Goal: Task Accomplishment & Management: Use online tool/utility

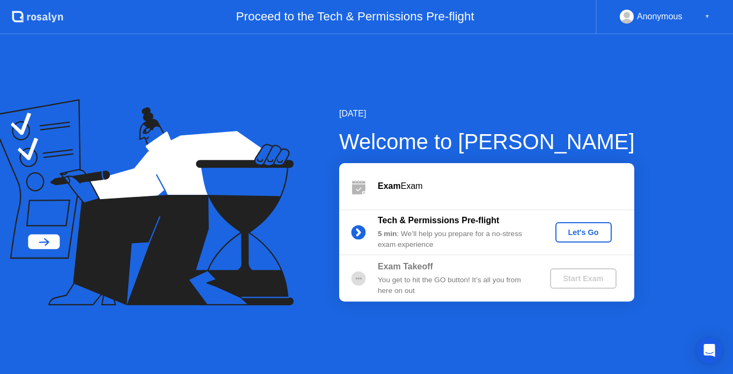
click at [576, 230] on div "Let's Go" at bounding box center [584, 232] width 48 height 9
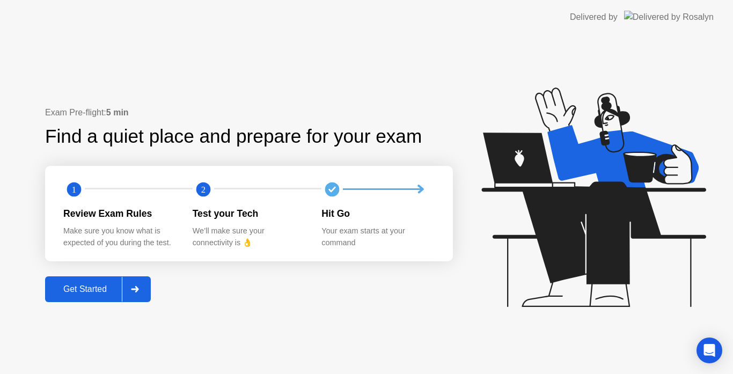
click at [100, 291] on div "Get Started" at bounding box center [85, 290] width 74 height 10
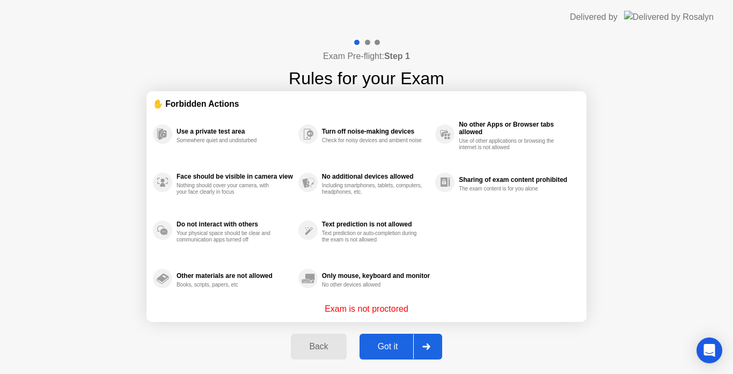
click at [385, 345] on div "Got it" at bounding box center [388, 347] width 50 height 10
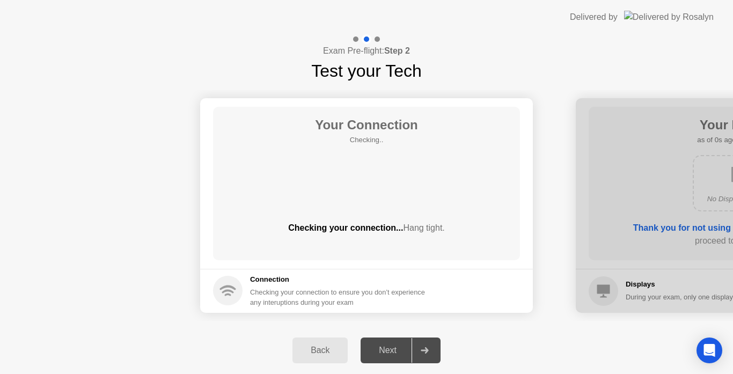
click at [386, 346] on div "Next" at bounding box center [388, 351] width 48 height 10
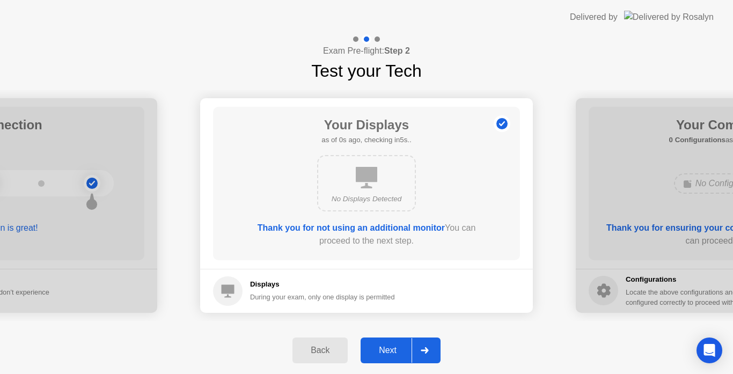
click at [387, 347] on div "Next" at bounding box center [388, 351] width 48 height 10
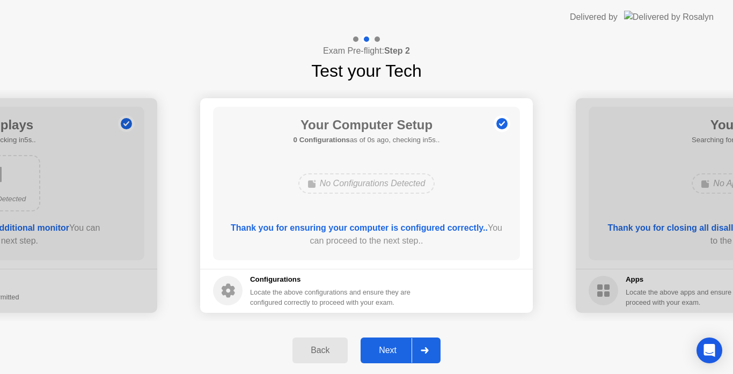
click at [385, 347] on div "Next" at bounding box center [388, 351] width 48 height 10
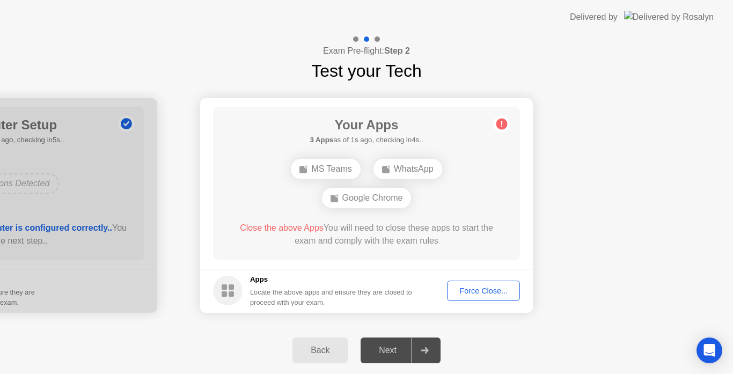
click at [470, 290] on div "Force Close..." at bounding box center [483, 291] width 65 height 9
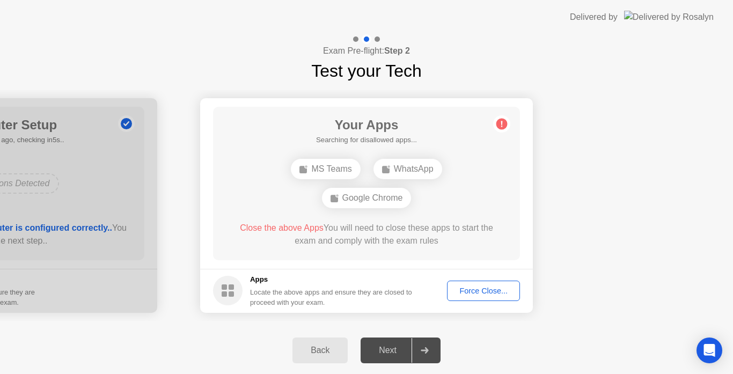
click at [474, 293] on div "Force Close..." at bounding box center [483, 291] width 65 height 9
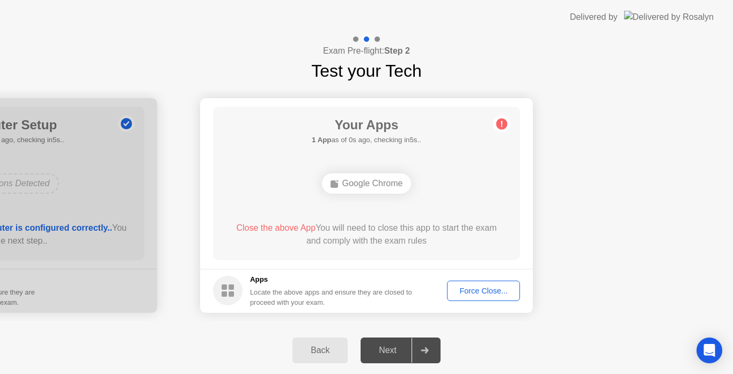
click at [476, 289] on div "Force Close..." at bounding box center [483, 291] width 65 height 9
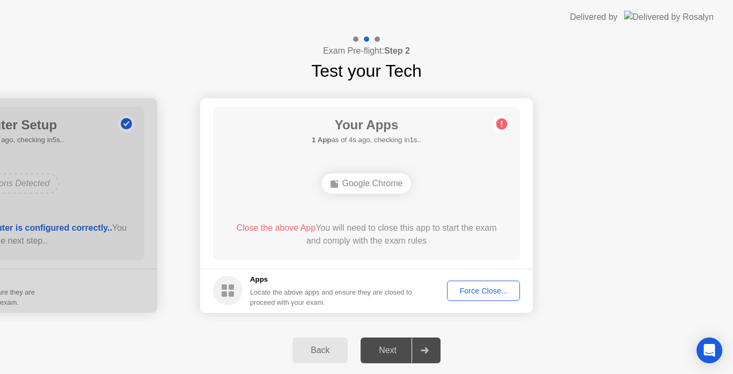
click at [478, 291] on div "Force Close..." at bounding box center [483, 291] width 65 height 9
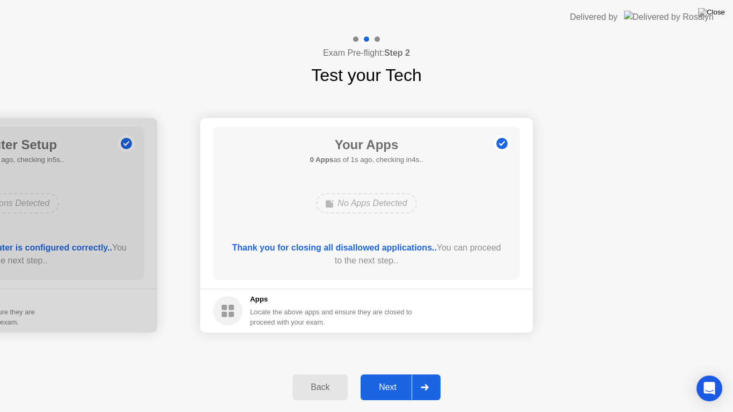
click at [399, 374] on div "Next" at bounding box center [388, 388] width 48 height 10
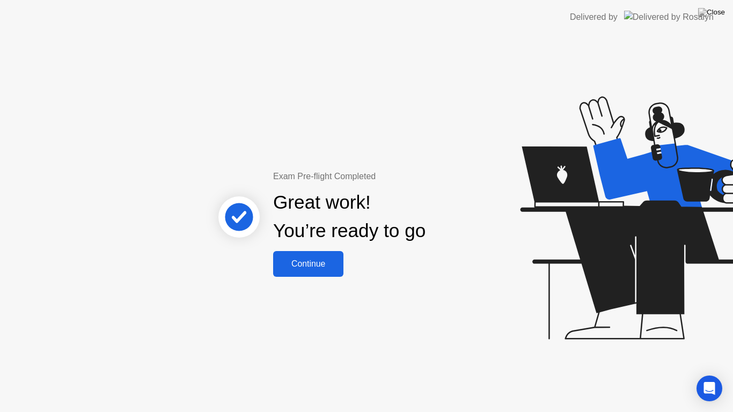
click at [328, 260] on div "Continue" at bounding box center [308, 264] width 64 height 10
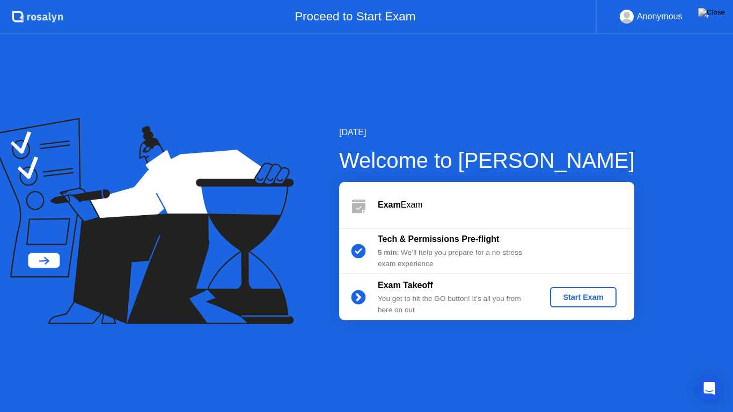
click at [567, 298] on div "Start Exam" at bounding box center [583, 297] width 57 height 9
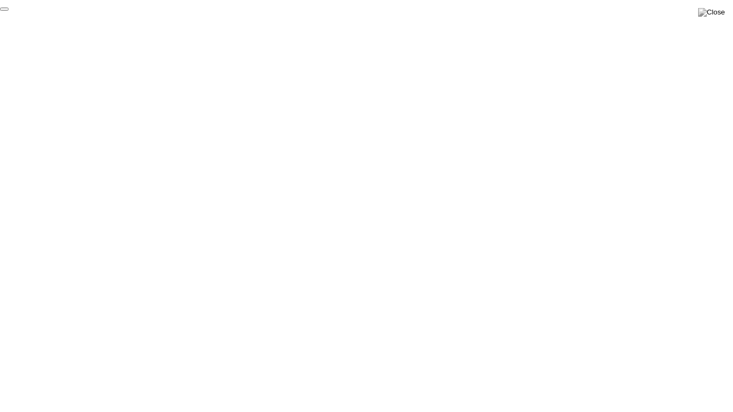
click div "End Proctoring Session"
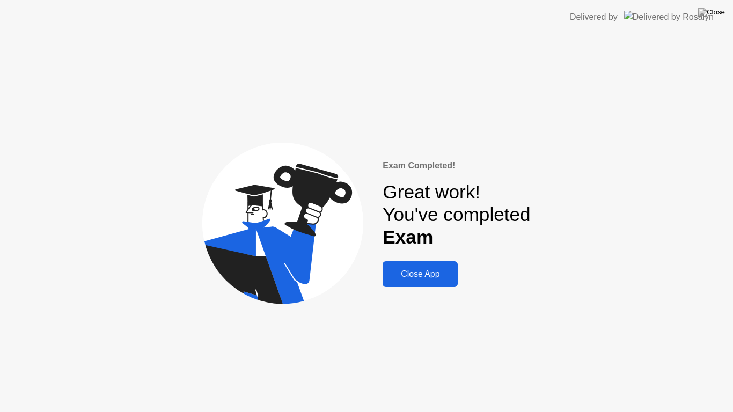
click at [414, 272] on div "Close App" at bounding box center [420, 274] width 69 height 10
